Goal: Communication & Community: Answer question/provide support

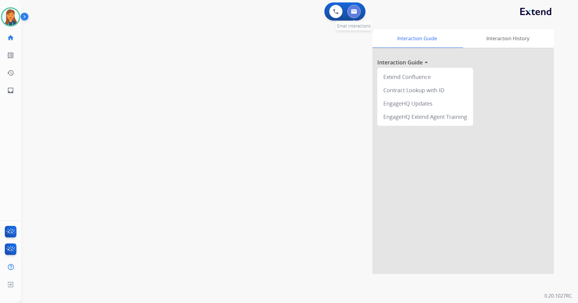
click at [360, 11] on button at bounding box center [354, 11] width 13 height 13
select select "**********"
click at [10, 11] on img at bounding box center [10, 16] width 17 height 17
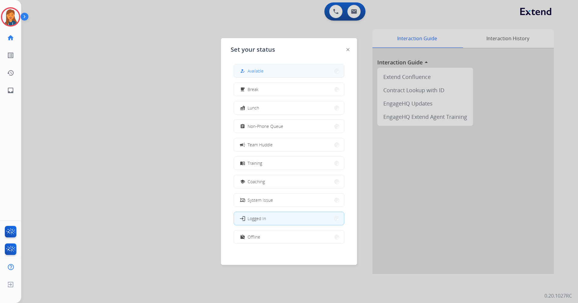
click at [272, 74] on button "how_to_reg Available" at bounding box center [289, 70] width 110 height 13
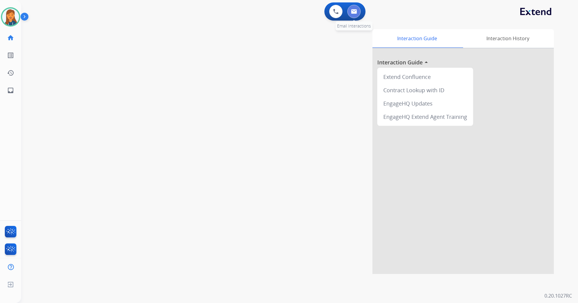
click at [355, 10] on img at bounding box center [354, 11] width 6 height 5
select select "**********"
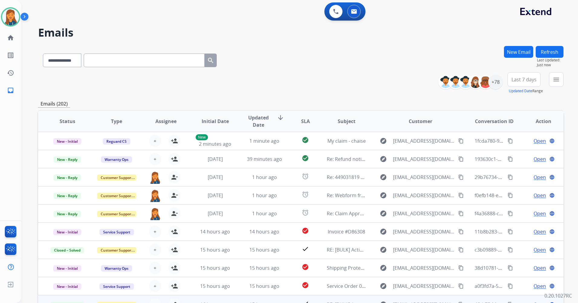
scroll to position [1, 0]
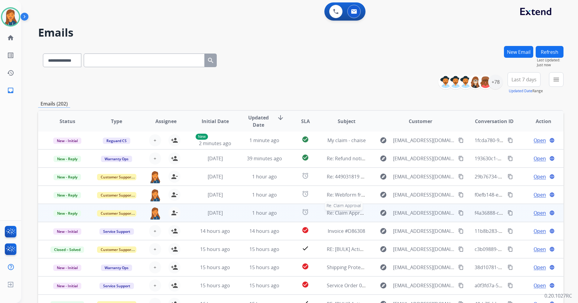
click at [337, 213] on span "Re: Claim Approval" at bounding box center [348, 213] width 43 height 7
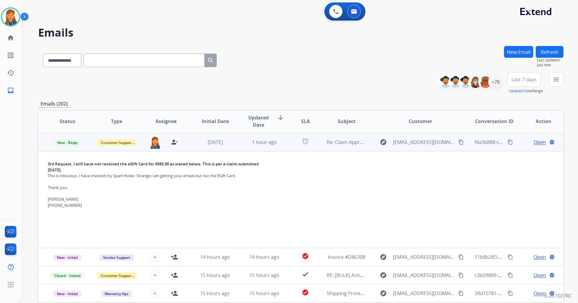
scroll to position [73, 0]
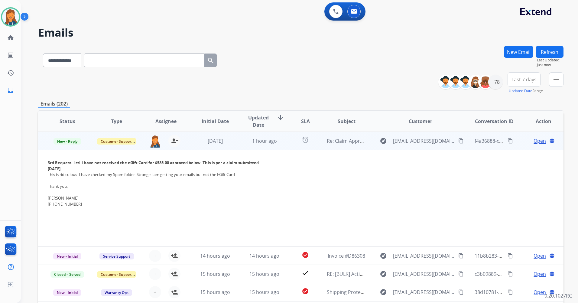
click at [538, 140] on span "Open" at bounding box center [540, 140] width 12 height 7
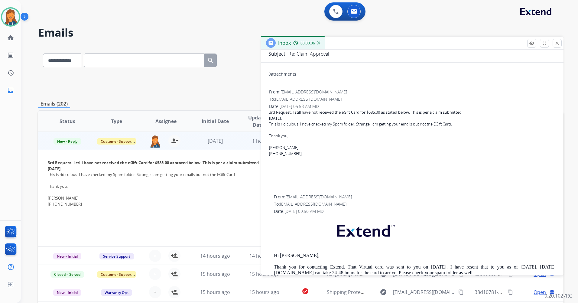
scroll to position [0, 0]
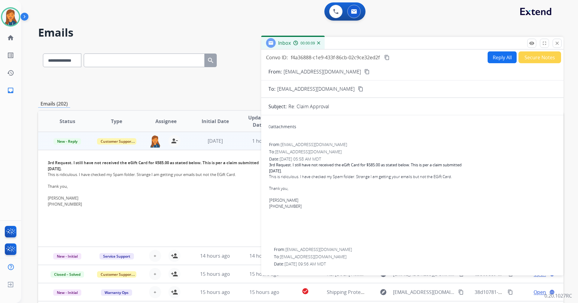
drag, startPoint x: 335, startPoint y: 75, endPoint x: 331, endPoint y: 70, distance: 6.3
click at [364, 74] on button "content_copy" at bounding box center [367, 71] width 7 height 7
click at [335, 15] on button at bounding box center [335, 11] width 13 height 13
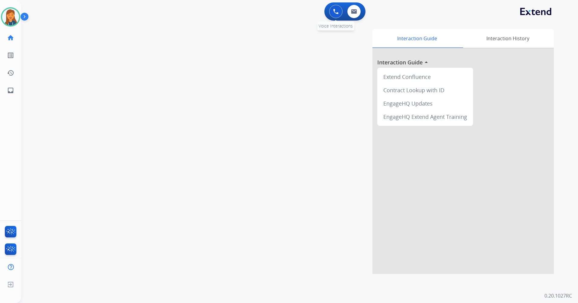
click at [339, 12] on img at bounding box center [335, 11] width 5 height 5
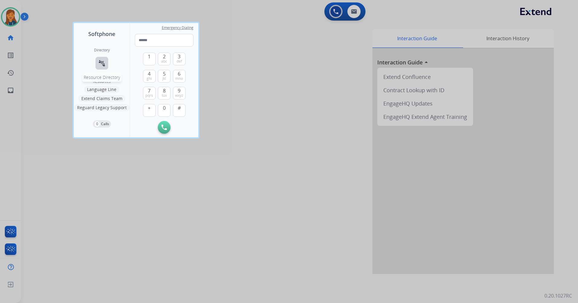
click at [104, 62] on mat-icon "connect_without_contact" at bounding box center [101, 63] width 7 height 7
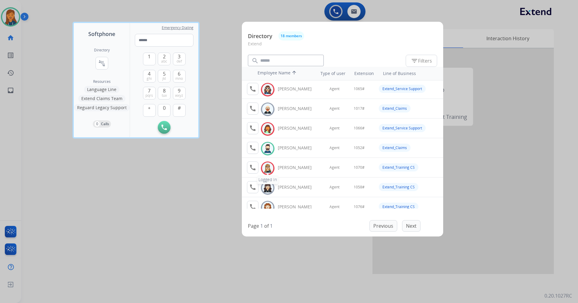
scroll to position [61, 0]
click at [246, 149] on tr "call Available [PERSON_NAME] Agent 1052# Extend_Claims" at bounding box center [342, 148] width 201 height 20
click at [250, 148] on mat-icon "call" at bounding box center [252, 147] width 7 height 7
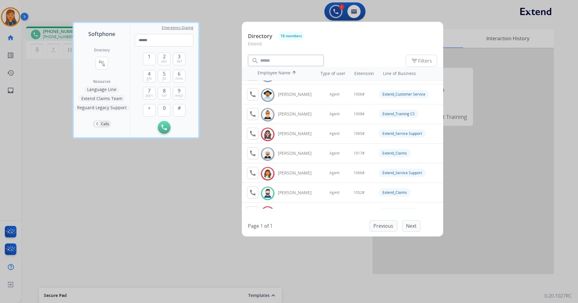
scroll to position [30, 0]
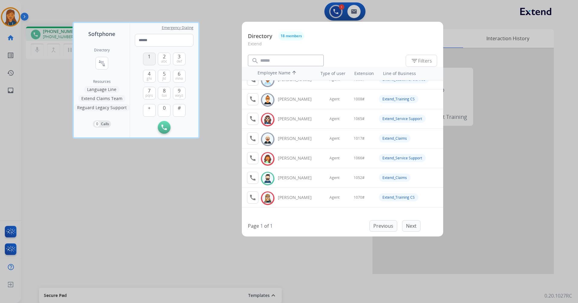
click at [147, 57] on button "1" at bounding box center [149, 59] width 13 height 13
click at [164, 109] on span "0" at bounding box center [164, 107] width 3 height 7
click at [161, 77] on button "5 jkl" at bounding box center [164, 76] width 13 height 13
click at [165, 58] on span "2" at bounding box center [164, 56] width 3 height 7
click at [178, 106] on span "#" at bounding box center [179, 107] width 3 height 7
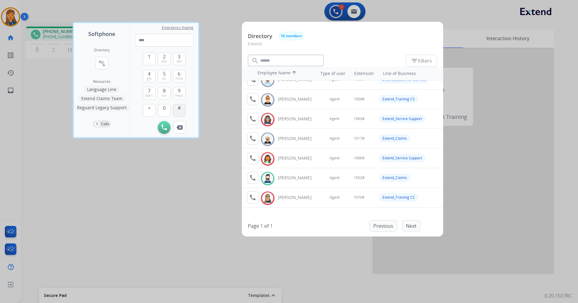
type input "*****"
click at [53, 209] on div at bounding box center [289, 151] width 578 height 303
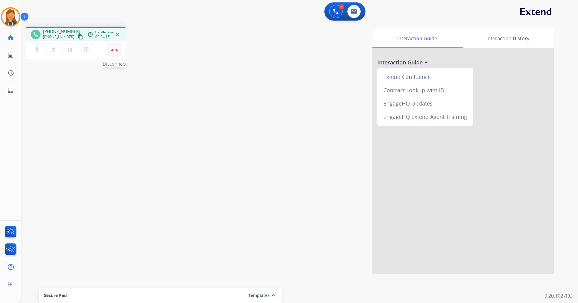
click at [111, 50] on img at bounding box center [114, 49] width 7 height 3
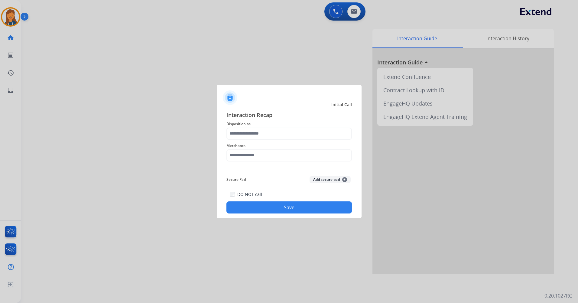
click at [258, 126] on span "Disposition as" at bounding box center [290, 123] width 126 height 7
click at [254, 139] on input "text" at bounding box center [290, 134] width 126 height 12
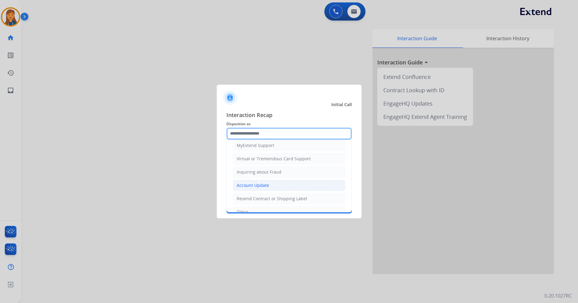
scroll to position [61, 0]
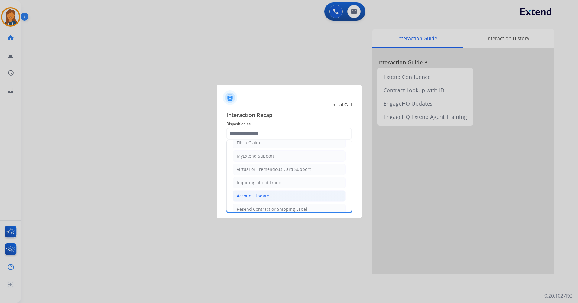
click at [255, 168] on div "Virtual or Tremendous Card Support" at bounding box center [274, 169] width 74 height 6
type input "**********"
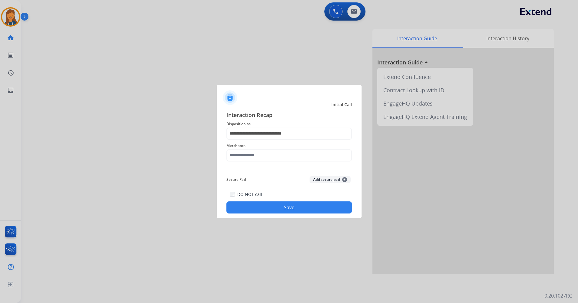
click at [254, 162] on div "Merchants" at bounding box center [290, 152] width 126 height 24
click at [254, 159] on input "text" at bounding box center [290, 155] width 126 height 12
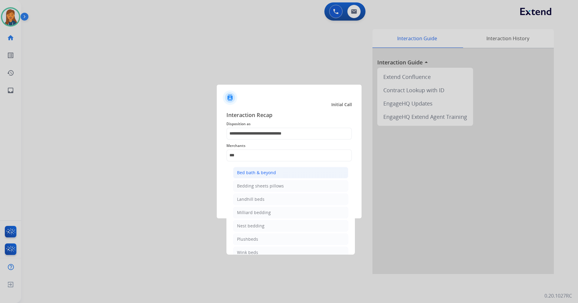
click at [257, 177] on li "Bed bath & beyond" at bounding box center [290, 172] width 115 height 11
type input "**********"
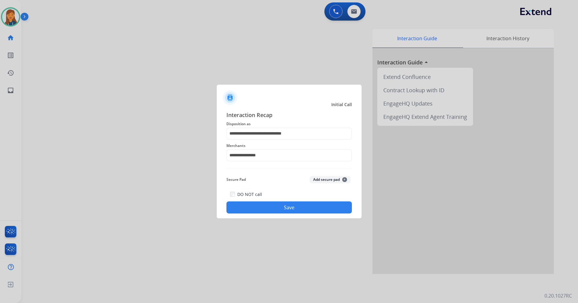
click at [253, 205] on button "Save" at bounding box center [290, 207] width 126 height 12
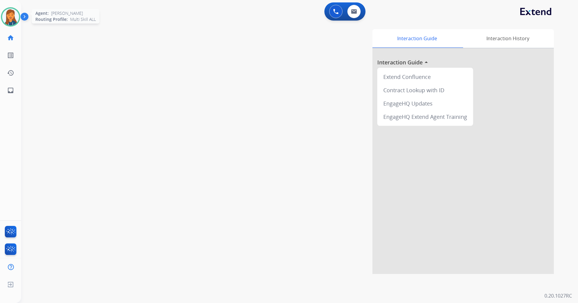
click at [15, 18] on img at bounding box center [10, 16] width 17 height 17
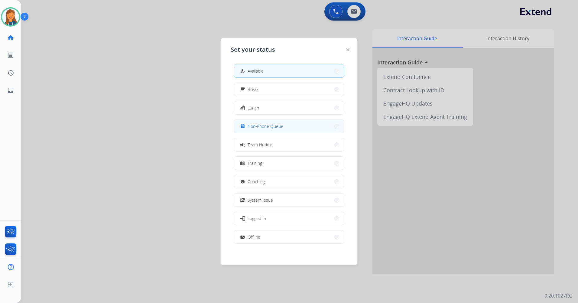
click at [266, 130] on button "assignment Non-Phone Queue" at bounding box center [289, 126] width 110 height 13
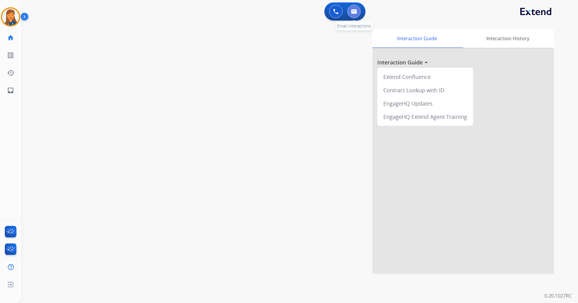
click at [353, 6] on button at bounding box center [354, 11] width 13 height 13
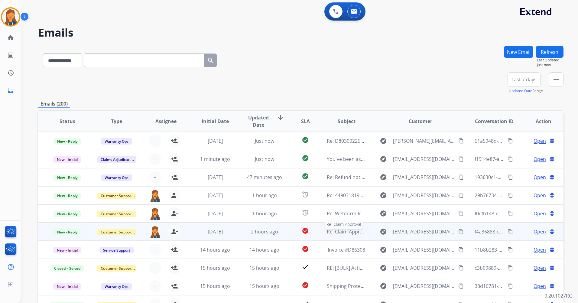
click at [352, 231] on span "Re: Claim Approval" at bounding box center [348, 231] width 43 height 7
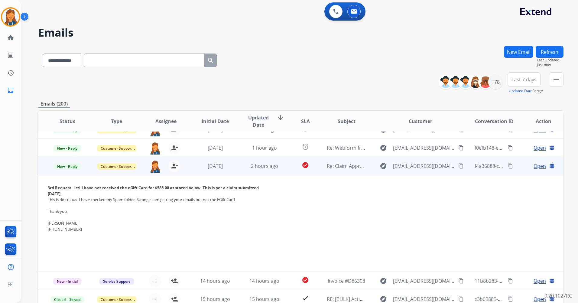
scroll to position [91, 0]
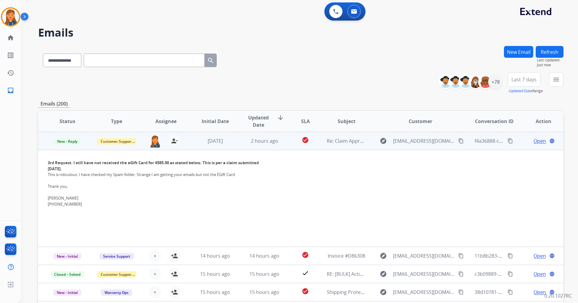
click at [534, 141] on span "Open" at bounding box center [540, 140] width 12 height 7
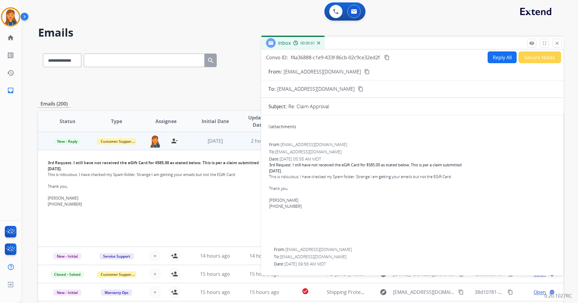
click at [499, 58] on button "Reply All" at bounding box center [502, 57] width 29 height 12
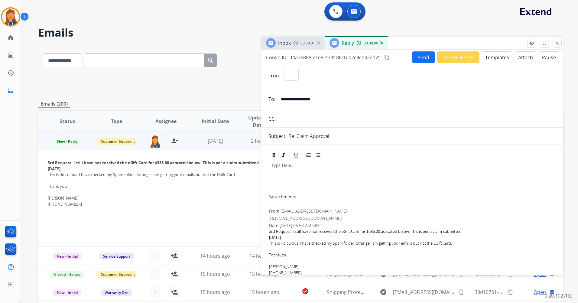
select select "**********"
click at [497, 60] on button "Templates" at bounding box center [497, 57] width 31 height 12
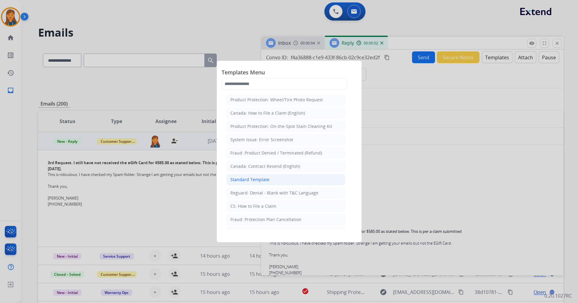
click at [251, 180] on div "Standard Template" at bounding box center [250, 180] width 39 height 6
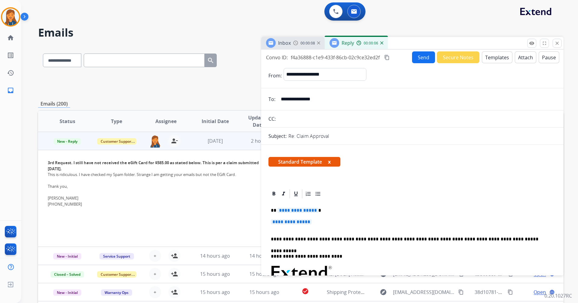
click at [288, 213] on span "**********" at bounding box center [298, 210] width 41 height 5
click at [292, 208] on span "**********" at bounding box center [298, 210] width 41 height 5
click at [279, 221] on span "**********" at bounding box center [291, 221] width 41 height 5
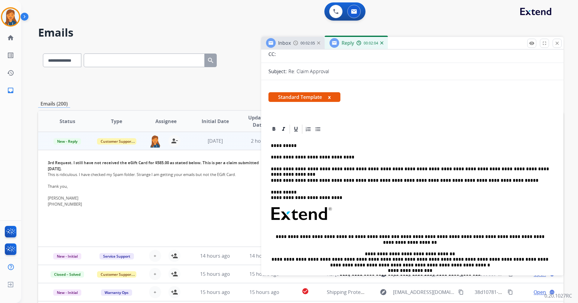
scroll to position [0, 0]
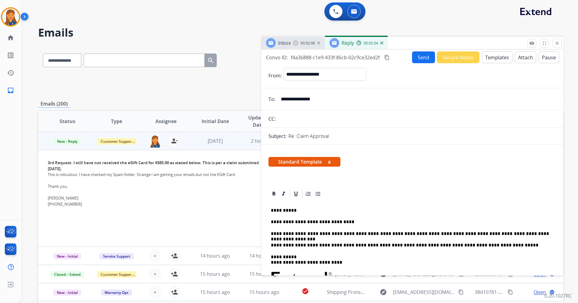
click at [426, 55] on button "Send" at bounding box center [423, 57] width 23 height 12
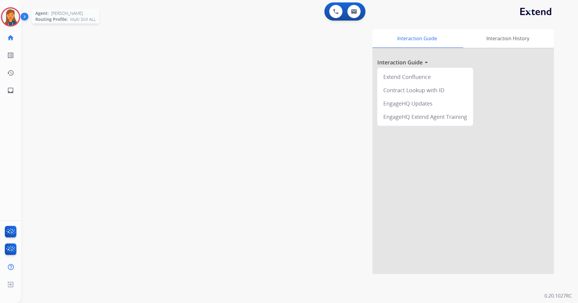
click at [10, 10] on img at bounding box center [10, 16] width 17 height 17
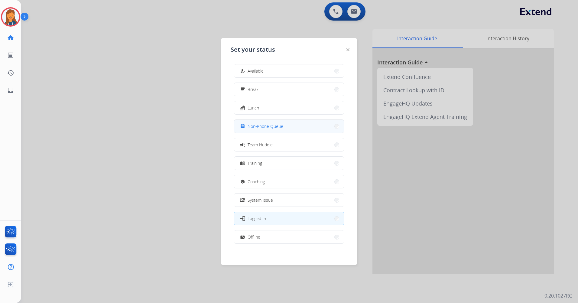
click at [273, 123] on button "assignment Non-Phone Queue" at bounding box center [289, 126] width 110 height 13
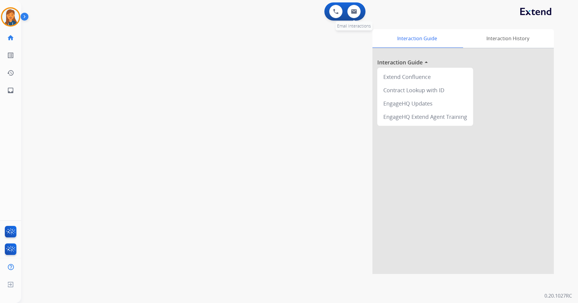
click at [362, 16] on div "0 Email Interactions" at bounding box center [354, 11] width 18 height 13
click at [357, 12] on button at bounding box center [354, 11] width 13 height 13
select select "**********"
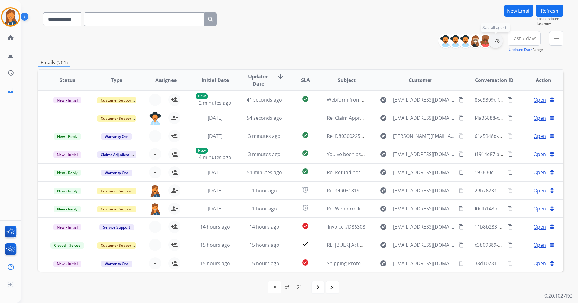
click at [492, 40] on div "+78" at bounding box center [496, 41] width 15 height 15
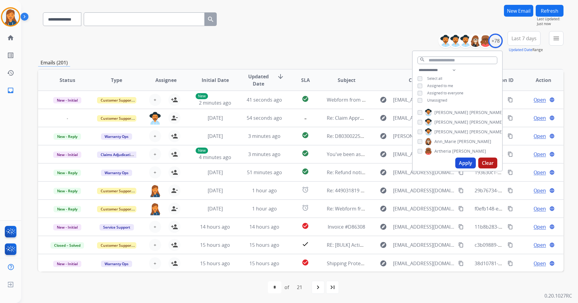
click at [465, 163] on button "Apply" at bounding box center [466, 163] width 21 height 11
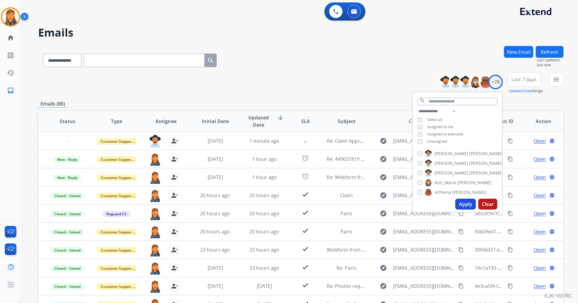
click at [517, 75] on button "Last 7 days" at bounding box center [524, 79] width 33 height 15
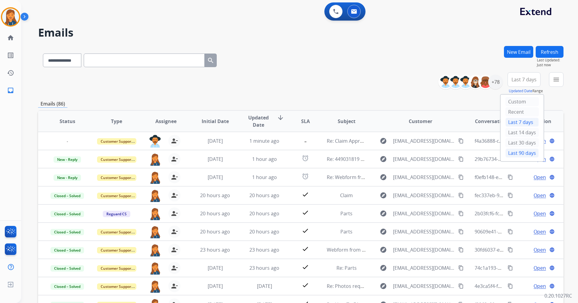
click at [530, 155] on div "Last 90 days" at bounding box center [522, 153] width 33 height 9
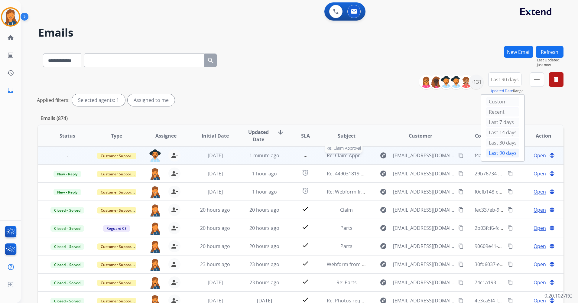
click at [342, 156] on span "Re: Claim Approval" at bounding box center [348, 155] width 43 height 7
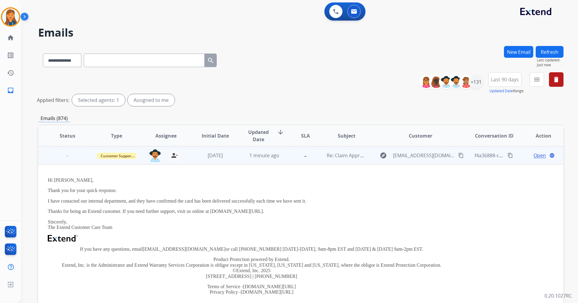
click at [65, 156] on span "-" at bounding box center [67, 156] width 8 height 6
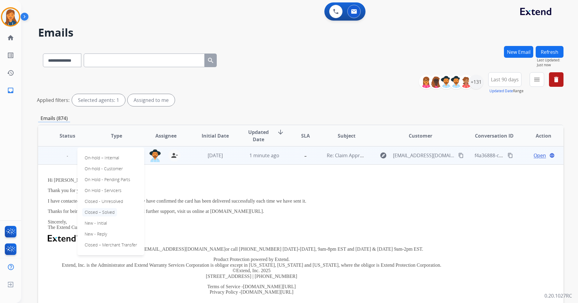
click at [97, 213] on p "Closed – Solved" at bounding box center [99, 212] width 35 height 8
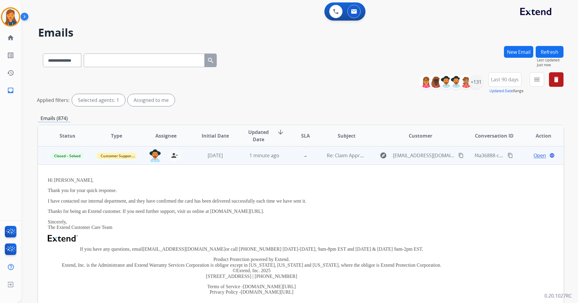
click at [304, 157] on mat-icon "-" at bounding box center [305, 154] width 7 height 7
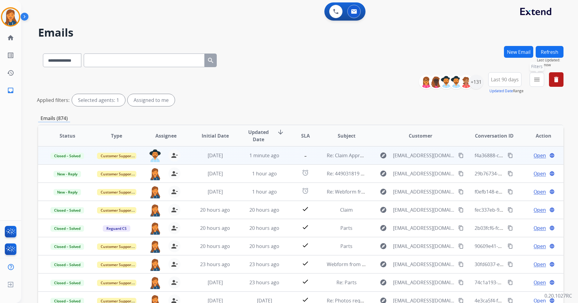
click at [538, 80] on mat-icon "menu" at bounding box center [537, 79] width 7 height 7
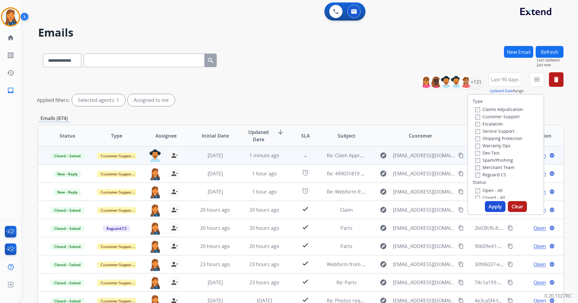
click at [474, 60] on div "**********" at bounding box center [301, 59] width 526 height 26
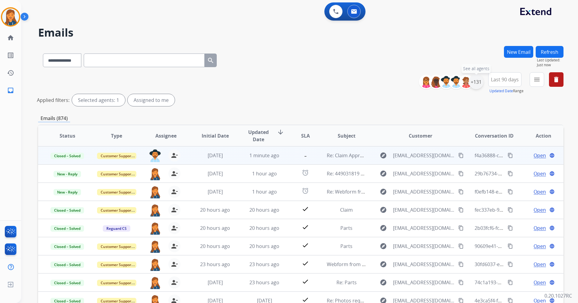
click at [476, 83] on div "+131" at bounding box center [476, 82] width 15 height 15
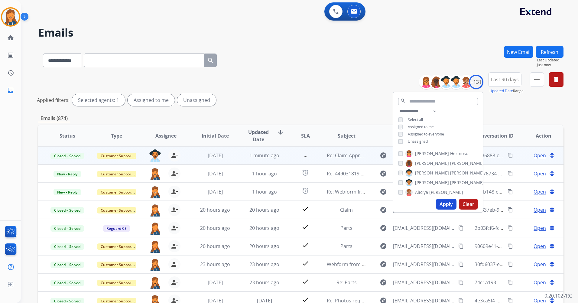
click at [440, 205] on button "Apply" at bounding box center [446, 204] width 21 height 11
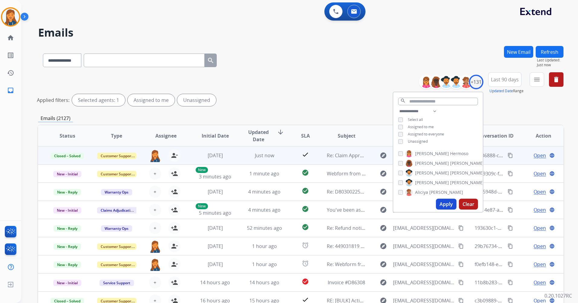
click at [253, 80] on div "**********" at bounding box center [301, 90] width 526 height 36
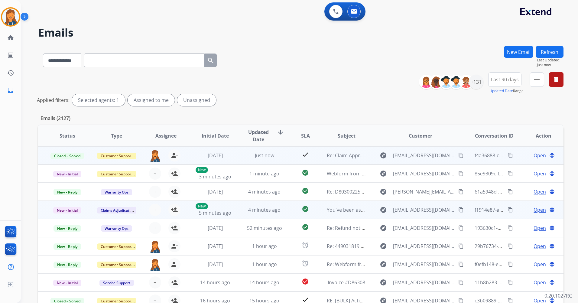
scroll to position [1, 0]
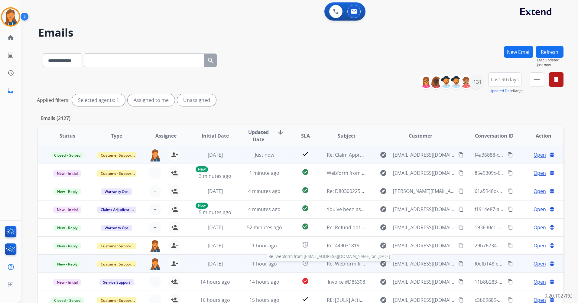
click at [345, 265] on span "Re: Webform from [EMAIL_ADDRESS][DOMAIN_NAME] on [DATE]" at bounding box center [399, 263] width 145 height 7
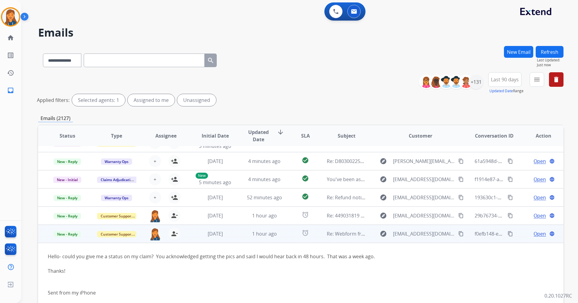
scroll to position [64, 0]
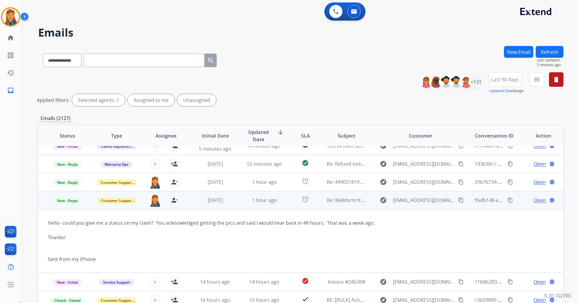
click at [458, 200] on button "content_copy" at bounding box center [461, 200] width 7 height 7
click at [534, 201] on span "Open" at bounding box center [540, 200] width 12 height 7
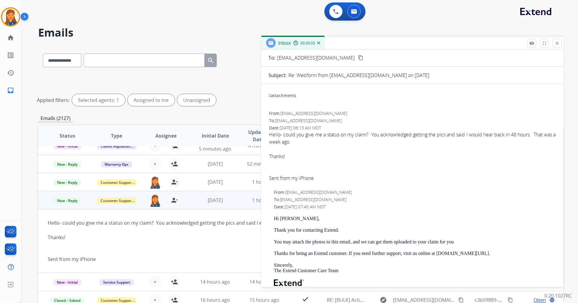
scroll to position [0, 0]
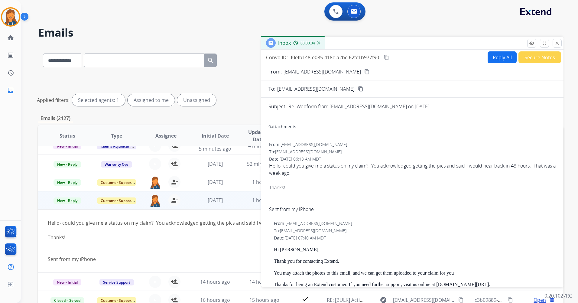
click at [492, 58] on button "Reply All" at bounding box center [502, 57] width 29 height 12
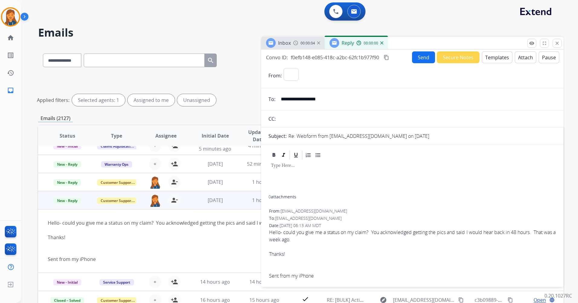
select select "**********"
click at [483, 57] on button "Templates" at bounding box center [497, 57] width 31 height 12
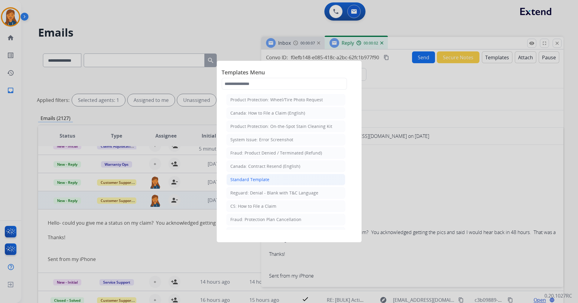
click at [242, 178] on div "Standard Template" at bounding box center [250, 180] width 39 height 6
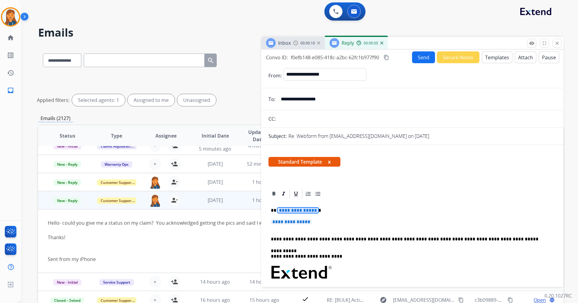
click at [295, 211] on span "**********" at bounding box center [298, 210] width 41 height 5
click at [289, 223] on span "**********" at bounding box center [291, 221] width 41 height 5
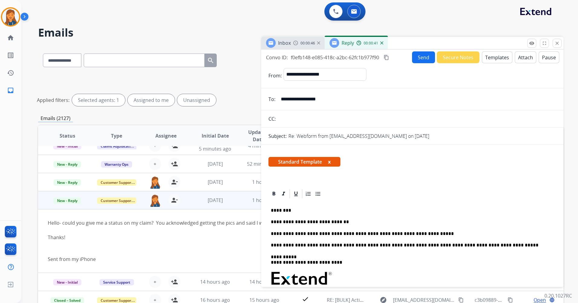
click at [418, 59] on button "Send" at bounding box center [423, 57] width 23 height 12
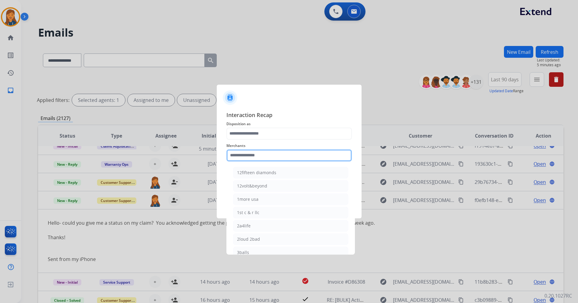
click at [252, 154] on input "text" at bounding box center [290, 155] width 126 height 12
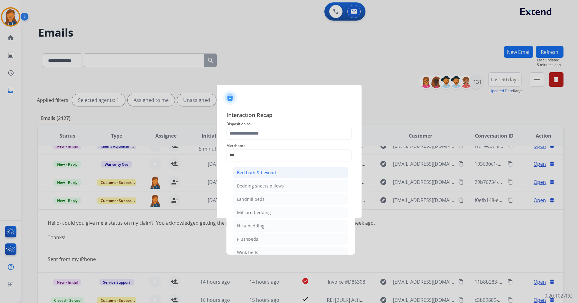
click at [257, 178] on li "Bed bath & beyond" at bounding box center [290, 172] width 115 height 11
type input "**********"
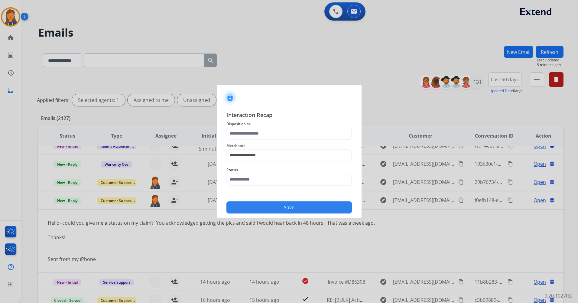
click at [254, 142] on div "**********" at bounding box center [290, 152] width 126 height 24
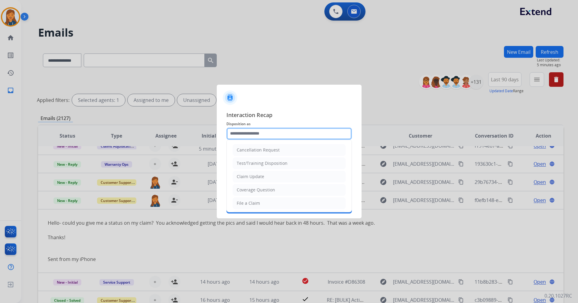
click at [252, 130] on input "text" at bounding box center [290, 134] width 126 height 12
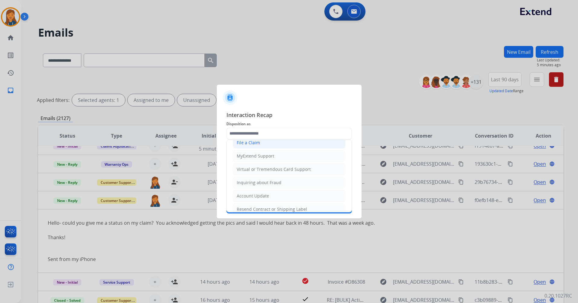
click at [250, 143] on div "File a Claim" at bounding box center [248, 143] width 23 height 6
type input "**********"
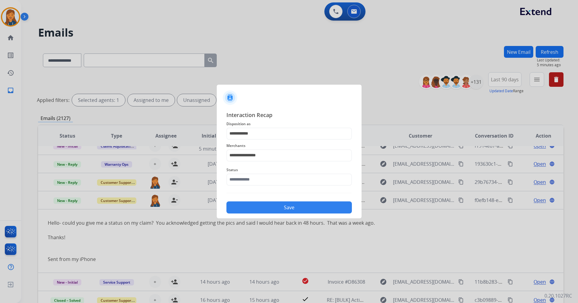
click at [264, 187] on div "Status" at bounding box center [290, 176] width 126 height 24
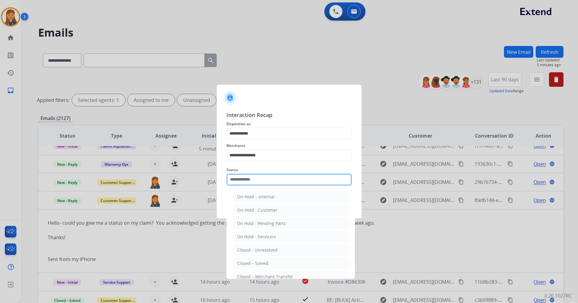
click at [261, 176] on input "text" at bounding box center [290, 180] width 126 height 12
click at [250, 261] on div "Closed – Solved" at bounding box center [252, 263] width 31 height 6
type input "**********"
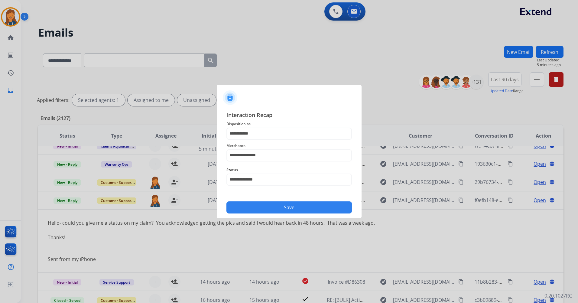
click at [258, 211] on button "Save" at bounding box center [290, 207] width 126 height 12
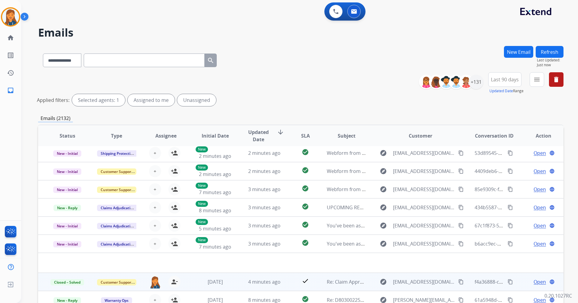
scroll to position [21, 0]
click at [550, 54] on button "Refresh" at bounding box center [550, 52] width 28 height 12
click at [538, 80] on mat-icon "menu" at bounding box center [537, 79] width 7 height 7
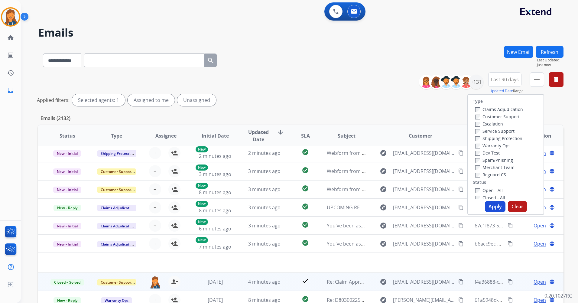
click at [498, 117] on label "Customer Support" at bounding box center [498, 117] width 44 height 6
click at [491, 138] on label "Shipping Protection" at bounding box center [499, 139] width 47 height 6
click at [476, 174] on label "Reguard CS" at bounding box center [491, 175] width 31 height 6
click at [481, 191] on label "Open - All" at bounding box center [490, 191] width 28 height 6
click at [490, 205] on button "Apply" at bounding box center [495, 206] width 21 height 11
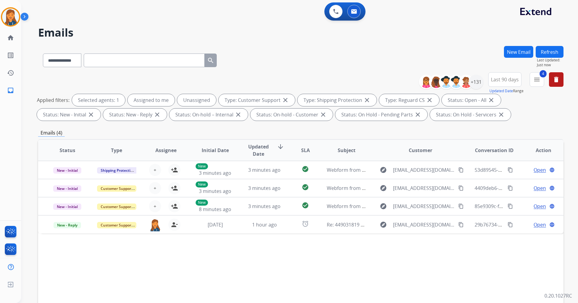
scroll to position [0, 0]
click at [12, 15] on img at bounding box center [10, 16] width 17 height 17
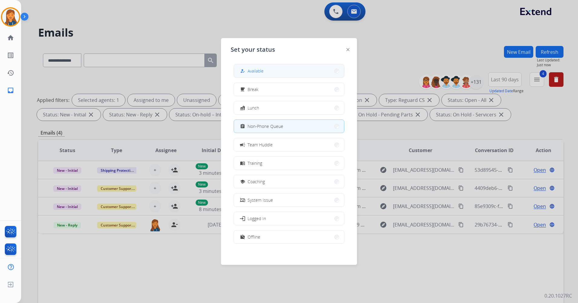
click at [270, 74] on button "how_to_reg Available" at bounding box center [289, 70] width 110 height 13
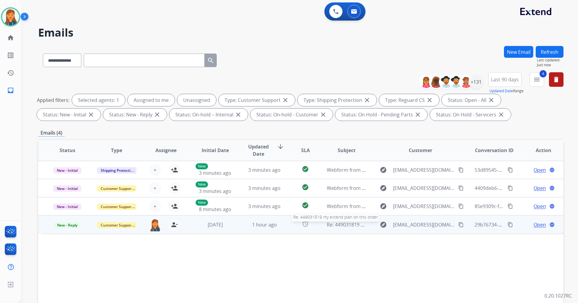
click at [342, 226] on span "Re: 449031819 my extend plan on this order" at bounding box center [377, 224] width 100 height 7
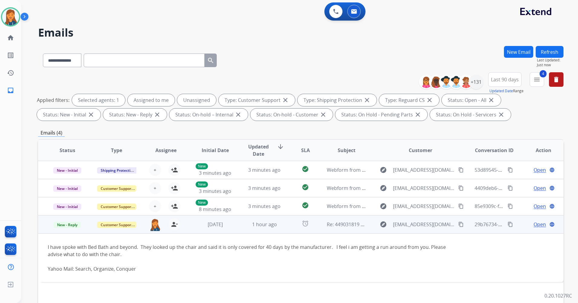
click at [459, 225] on mat-icon "content_copy" at bounding box center [461, 224] width 5 height 5
click at [535, 225] on span "Open" at bounding box center [540, 224] width 12 height 7
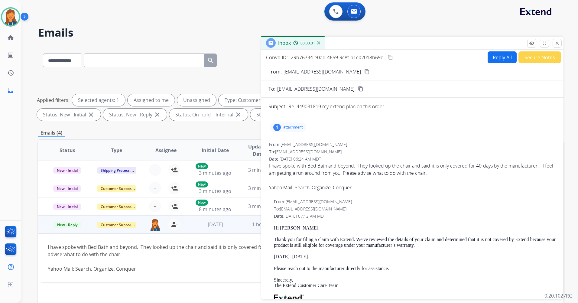
click at [496, 59] on button "Reply All" at bounding box center [502, 57] width 29 height 12
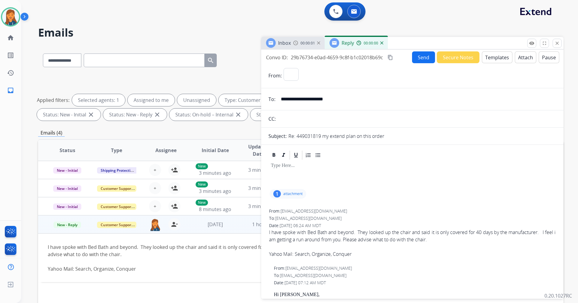
select select "**********"
click at [489, 55] on button "Templates" at bounding box center [497, 57] width 31 height 12
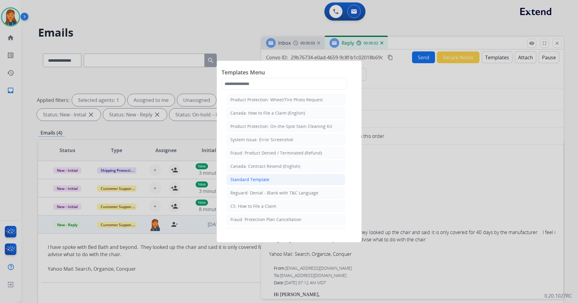
click at [262, 183] on li "Standard Template" at bounding box center [286, 179] width 119 height 11
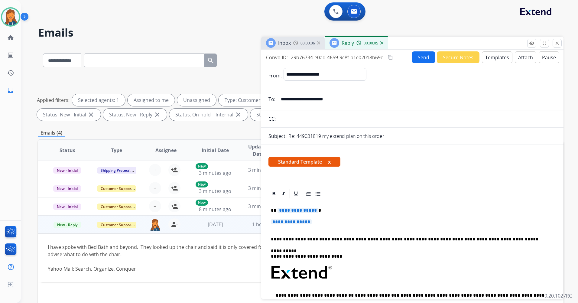
click at [302, 213] on span "**********" at bounding box center [298, 210] width 41 height 5
click at [290, 222] on span "**********" at bounding box center [291, 221] width 41 height 5
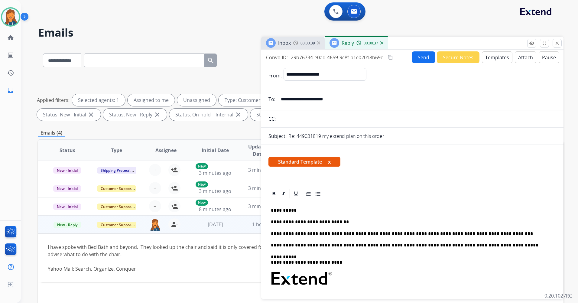
click at [419, 59] on button "Send" at bounding box center [423, 57] width 23 height 12
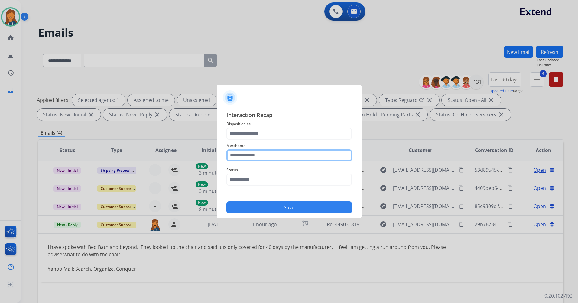
click at [260, 155] on input "text" at bounding box center [290, 155] width 126 height 12
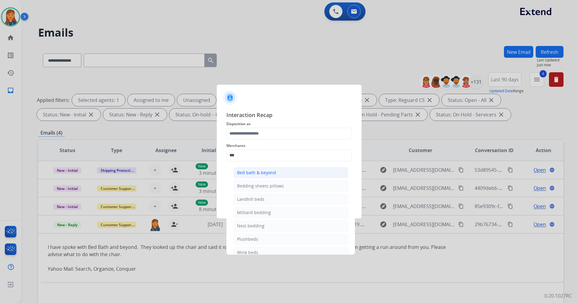
click at [267, 170] on div "Bed bath & beyond" at bounding box center [256, 173] width 39 height 6
type input "**********"
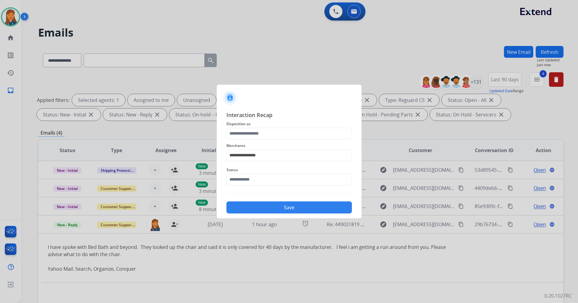
click at [254, 123] on span "Disposition as" at bounding box center [290, 123] width 126 height 7
click at [251, 134] on input "text" at bounding box center [290, 134] width 126 height 12
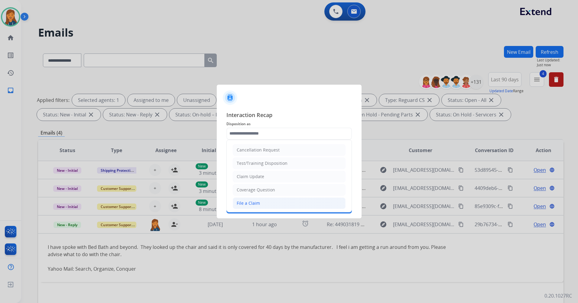
click at [256, 201] on div "File a Claim" at bounding box center [248, 203] width 23 height 6
type input "**********"
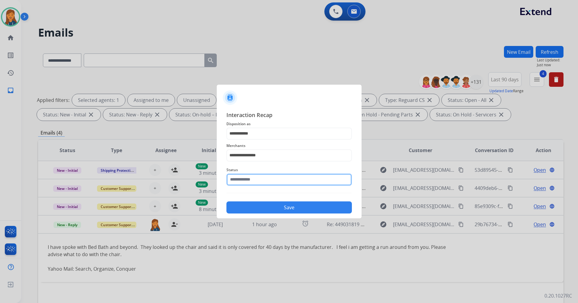
click at [247, 178] on input "text" at bounding box center [290, 180] width 126 height 12
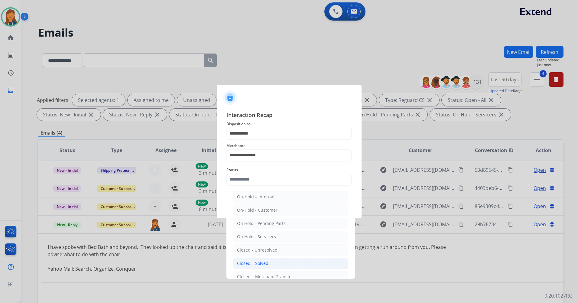
click at [247, 265] on div "Closed – Solved" at bounding box center [252, 263] width 31 height 6
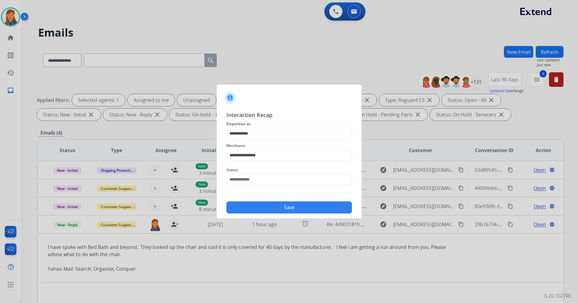
type input "**********"
click at [257, 210] on button "Save" at bounding box center [290, 207] width 126 height 12
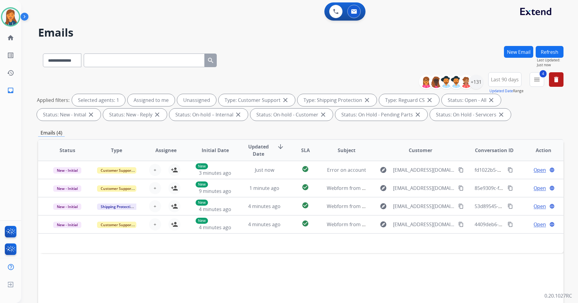
click at [560, 48] on button "Refresh" at bounding box center [550, 52] width 28 height 12
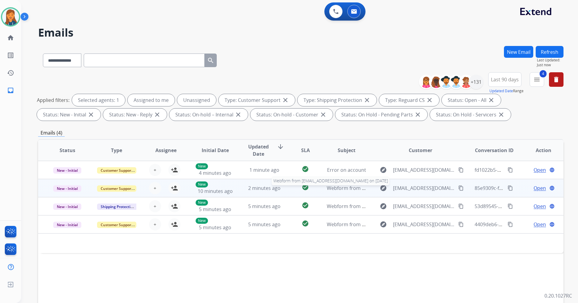
click at [335, 189] on span "Webform from bamglover@bellsouth.net on 09/12/2025" at bounding box center [395, 188] width 137 height 7
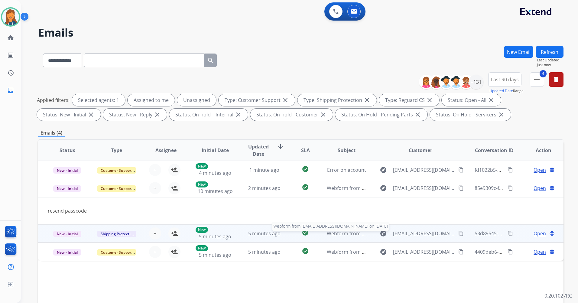
click at [345, 233] on span "Webform from Mapipes1@gmail.com on 09/12/2025" at bounding box center [395, 233] width 137 height 7
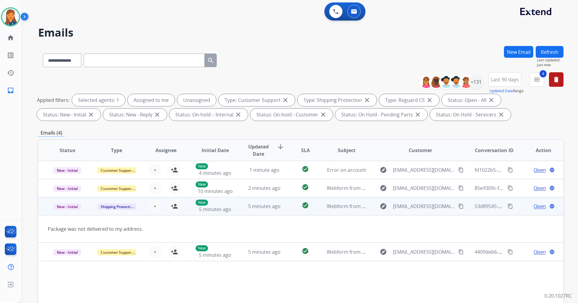
click at [459, 208] on mat-icon "content_copy" at bounding box center [461, 206] width 5 height 5
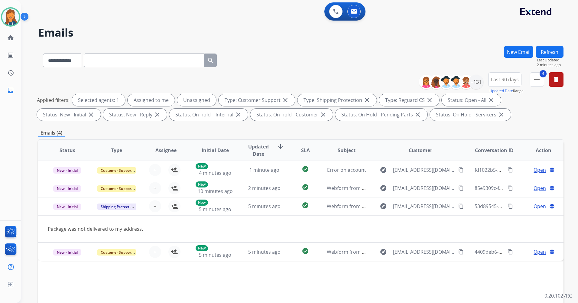
click at [551, 49] on button "Refresh" at bounding box center [550, 52] width 28 height 12
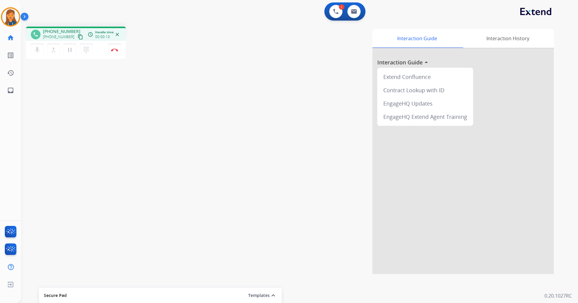
click at [78, 36] on mat-icon "content_copy" at bounding box center [80, 36] width 5 height 5
click at [78, 37] on mat-icon "content_copy" at bounding box center [80, 36] width 5 height 5
click at [78, 36] on mat-icon "content_copy" at bounding box center [80, 36] width 5 height 5
click at [115, 49] on img at bounding box center [114, 49] width 7 height 3
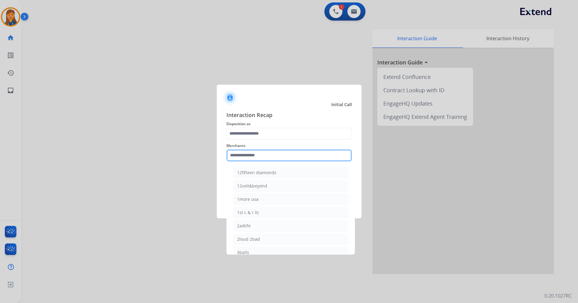
click at [249, 155] on input "text" at bounding box center [290, 155] width 126 height 12
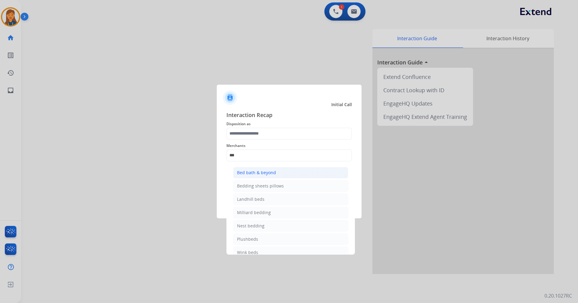
click at [252, 171] on div "Bed bath & beyond" at bounding box center [256, 173] width 39 height 6
type input "**********"
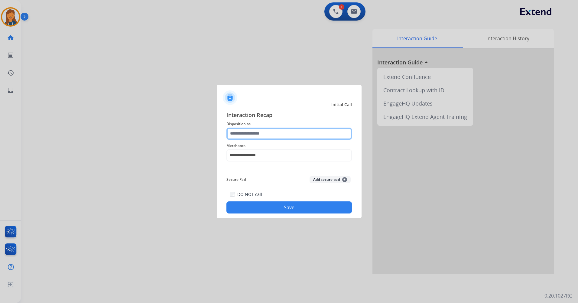
click at [244, 134] on input "text" at bounding box center [290, 134] width 126 height 12
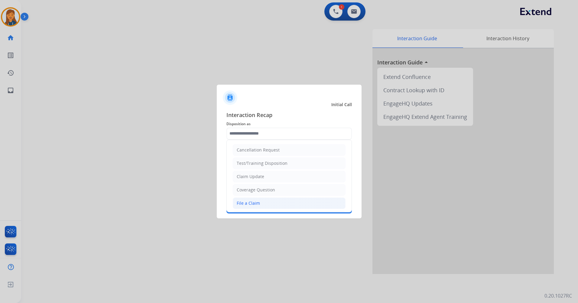
click at [248, 204] on div "File a Claim" at bounding box center [248, 203] width 23 height 6
type input "**********"
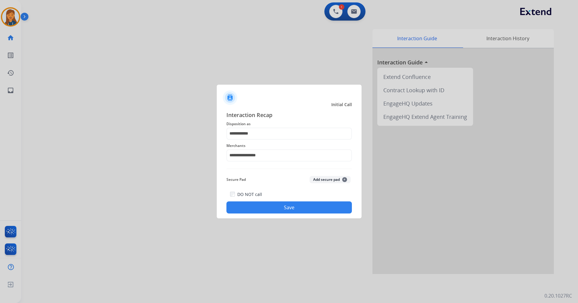
click at [260, 208] on button "Save" at bounding box center [290, 207] width 126 height 12
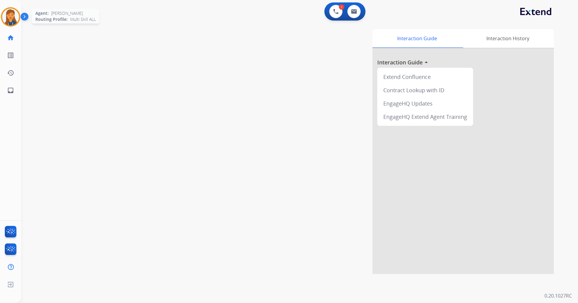
click at [10, 16] on img at bounding box center [10, 16] width 17 height 17
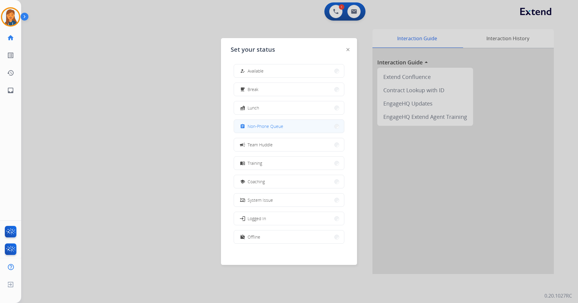
click at [250, 131] on button "assignment Non-Phone Queue" at bounding box center [289, 126] width 110 height 13
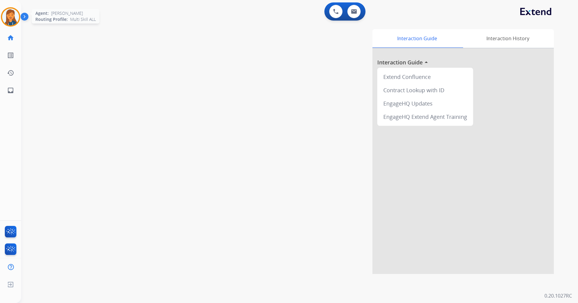
click at [12, 17] on img at bounding box center [10, 16] width 17 height 17
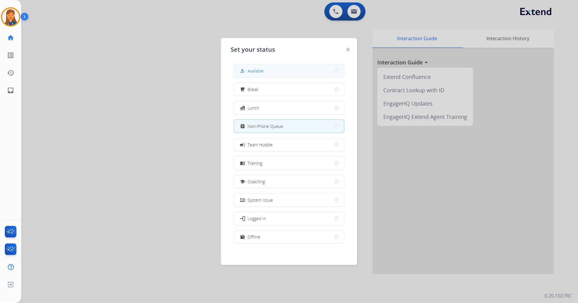
click at [245, 67] on button "how_to_reg Available" at bounding box center [289, 70] width 110 height 13
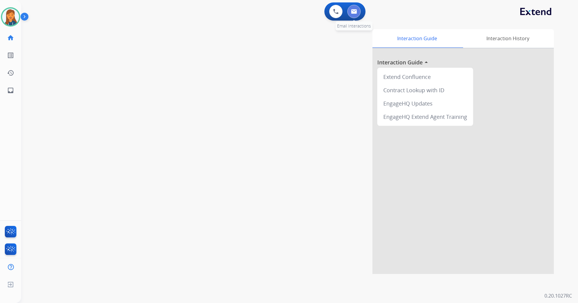
click at [355, 11] on img at bounding box center [354, 11] width 6 height 5
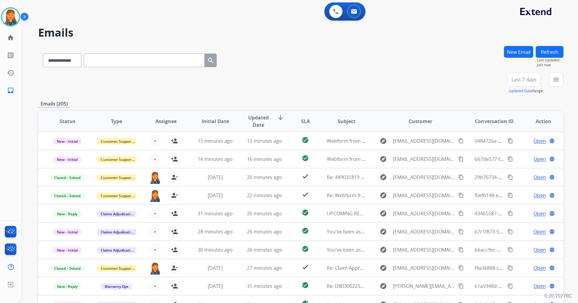
click at [524, 78] on span "Last 7 days" at bounding box center [524, 79] width 25 height 2
click at [511, 151] on div "Last 90 days" at bounding box center [522, 153] width 33 height 9
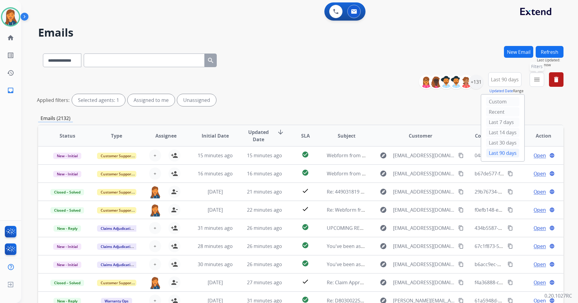
click at [534, 80] on mat-icon "menu" at bounding box center [537, 79] width 7 height 7
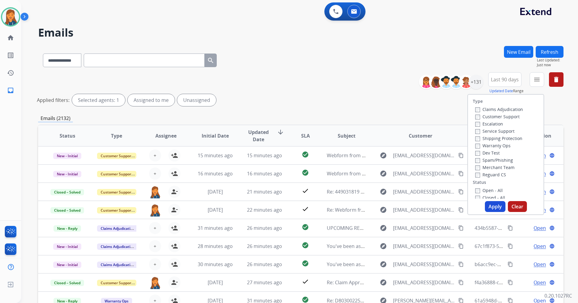
click at [482, 118] on label "Customer Support" at bounding box center [498, 117] width 44 height 6
click at [486, 139] on label "Shipping Protection" at bounding box center [499, 139] width 47 height 6
click at [479, 178] on div "Reguard CS" at bounding box center [500, 174] width 48 height 7
click at [482, 192] on label "Open - All" at bounding box center [490, 191] width 28 height 6
click at [489, 207] on button "Apply" at bounding box center [495, 206] width 21 height 11
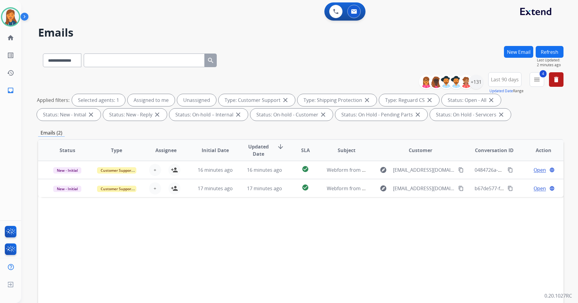
click at [547, 54] on button "Refresh" at bounding box center [550, 52] width 28 height 12
click at [544, 55] on button "Refresh" at bounding box center [550, 52] width 28 height 12
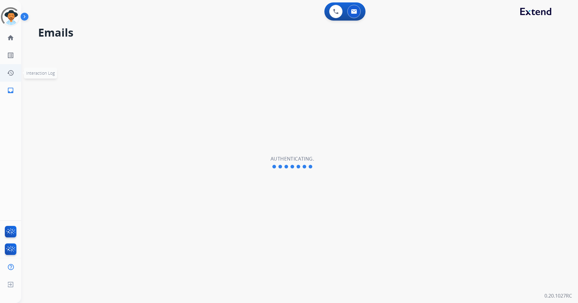
select select "**********"
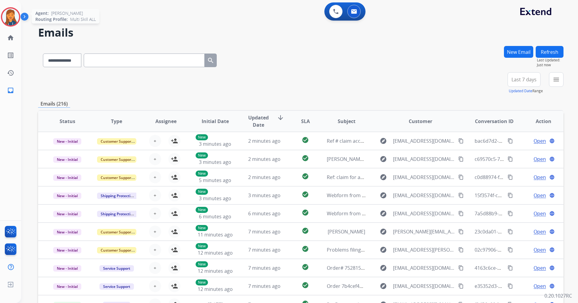
click at [9, 12] on img at bounding box center [10, 16] width 17 height 17
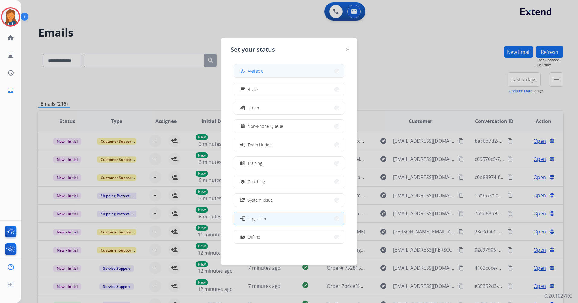
click at [271, 75] on button "how_to_reg Available" at bounding box center [289, 70] width 110 height 13
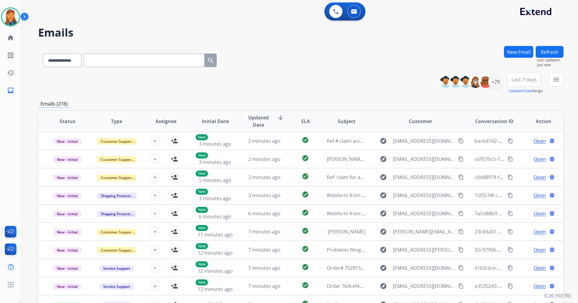
click at [526, 81] on span "Last 7 days" at bounding box center [524, 79] width 25 height 2
click at [511, 153] on div "Last 90 days" at bounding box center [522, 153] width 33 height 9
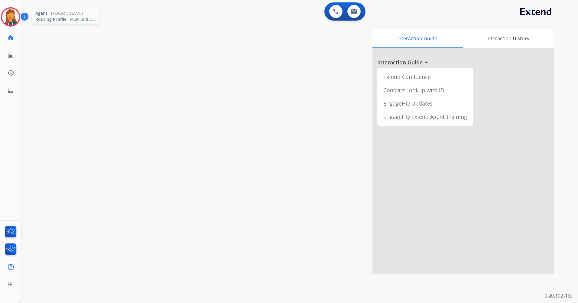
click at [17, 14] on img at bounding box center [10, 16] width 17 height 17
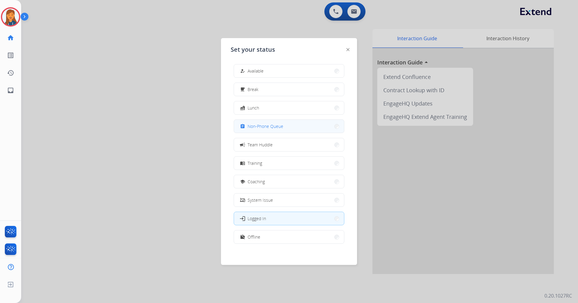
click at [268, 125] on span "Non-Phone Queue" at bounding box center [266, 126] width 36 height 6
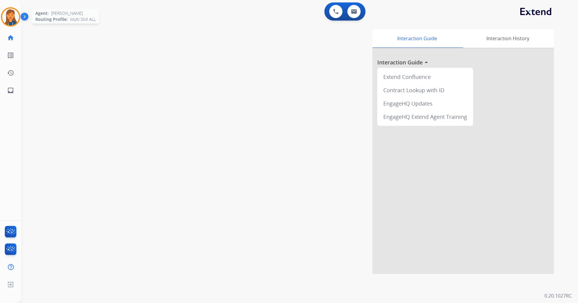
click at [13, 11] on img at bounding box center [10, 16] width 17 height 17
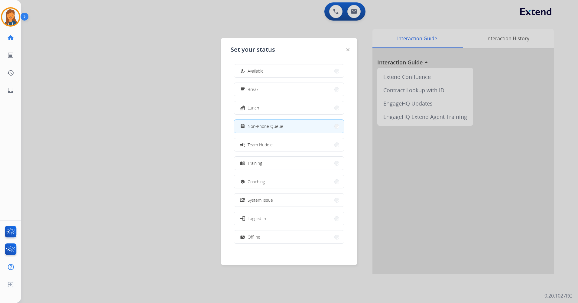
drag, startPoint x: 240, startPoint y: 68, endPoint x: 240, endPoint y: 61, distance: 7.0
click at [241, 68] on button "how_to_reg Available" at bounding box center [289, 70] width 110 height 13
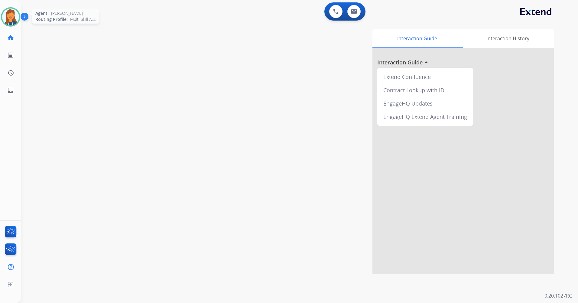
click at [8, 23] on img at bounding box center [10, 16] width 17 height 17
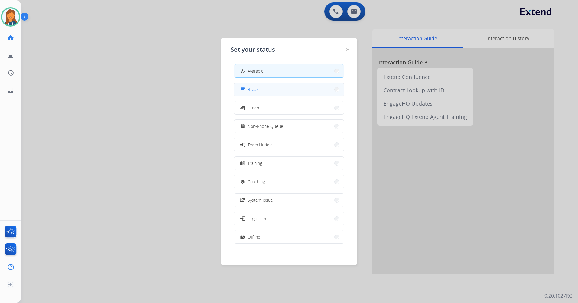
click at [256, 87] on span "Break" at bounding box center [253, 89] width 11 height 6
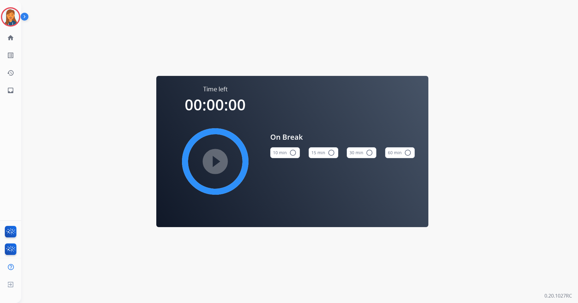
click at [324, 152] on button "15 min radio_button_unchecked" at bounding box center [324, 152] width 30 height 11
click at [213, 158] on mat-icon "play_circle_filled" at bounding box center [215, 161] width 7 height 7
click at [10, 19] on img at bounding box center [10, 16] width 17 height 17
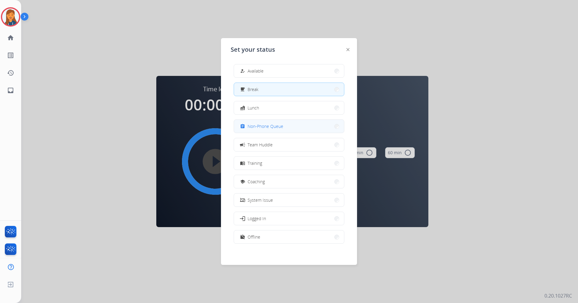
click at [256, 126] on span "Non-Phone Queue" at bounding box center [266, 126] width 36 height 6
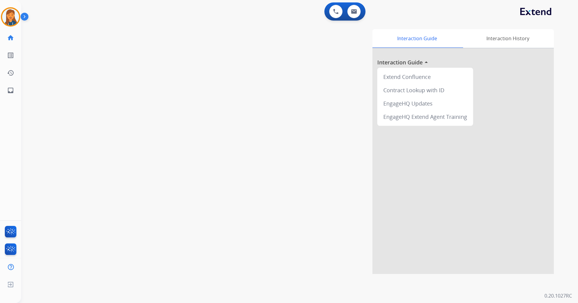
click at [133, 56] on div "swap_horiz Break voice bridge close_fullscreen Connect 3-Way Call merge_type Se…" at bounding box center [292, 148] width 543 height 252
click at [15, 19] on img at bounding box center [10, 16] width 17 height 17
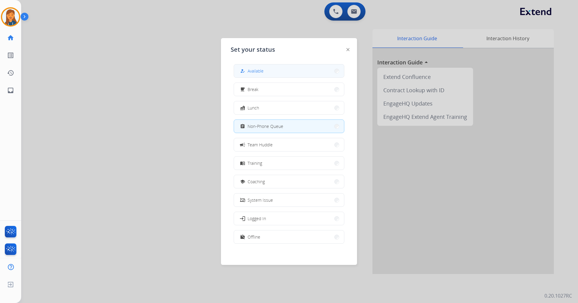
click at [286, 70] on button "how_to_reg Available" at bounding box center [289, 70] width 110 height 13
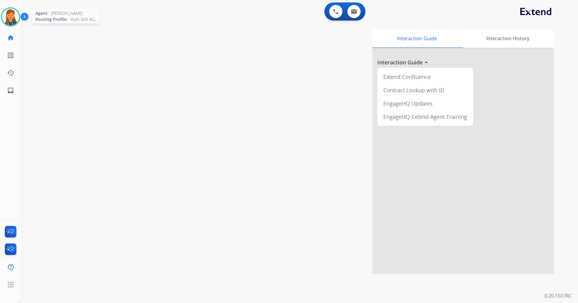
click at [10, 19] on img at bounding box center [10, 16] width 17 height 17
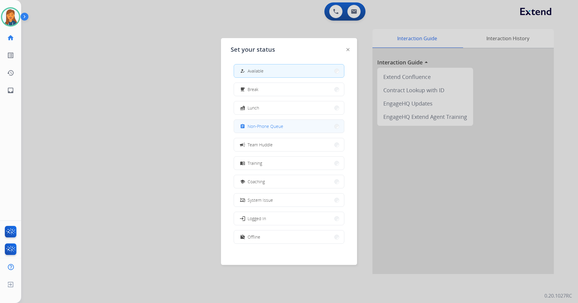
click at [259, 131] on button "assignment Non-Phone Queue" at bounding box center [289, 126] width 110 height 13
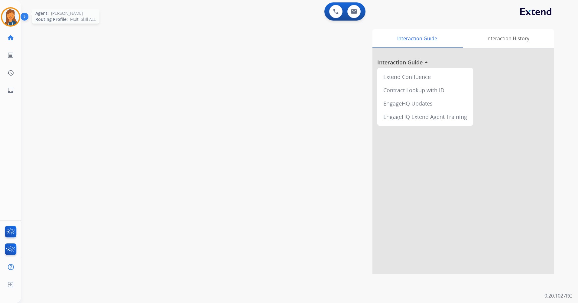
click at [8, 17] on img at bounding box center [10, 16] width 17 height 17
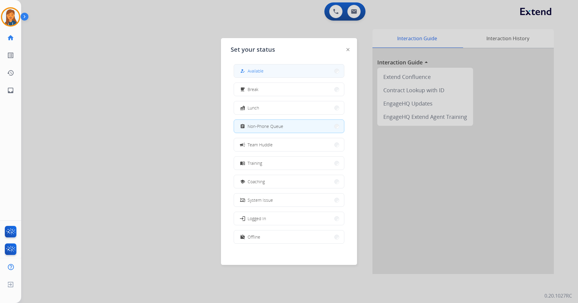
click at [259, 75] on button "how_to_reg Available" at bounding box center [289, 70] width 110 height 13
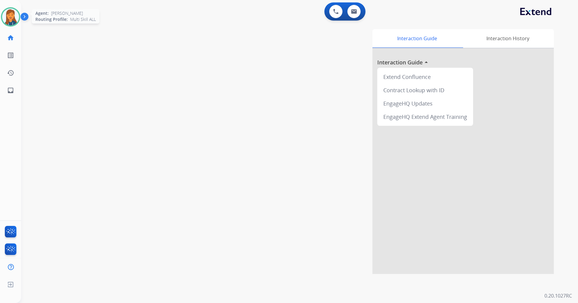
click at [10, 17] on img at bounding box center [10, 16] width 17 height 17
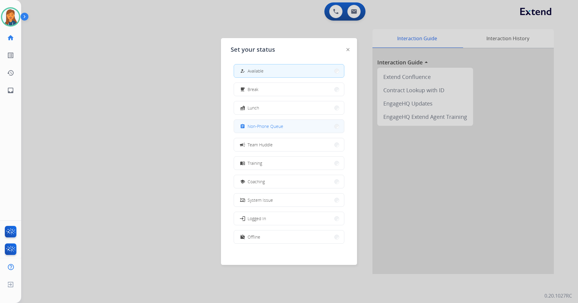
click at [262, 124] on span "Non-Phone Queue" at bounding box center [266, 126] width 36 height 6
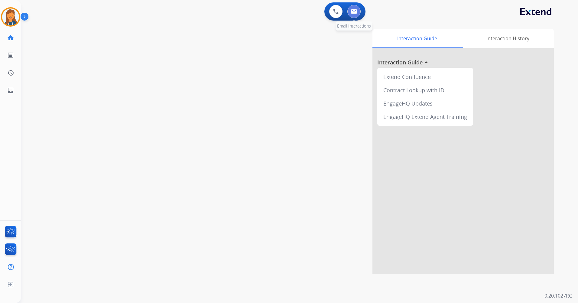
click at [350, 14] on button at bounding box center [354, 11] width 13 height 13
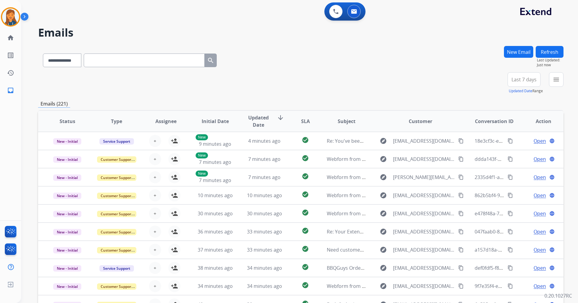
click at [104, 54] on input "text" at bounding box center [144, 61] width 121 height 14
paste input "**********"
type input "**********"
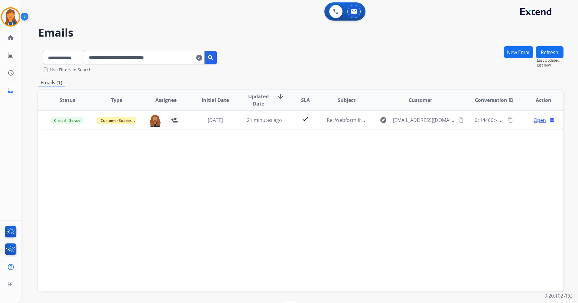
click at [202, 59] on mat-icon "clear" at bounding box center [199, 57] width 6 height 7
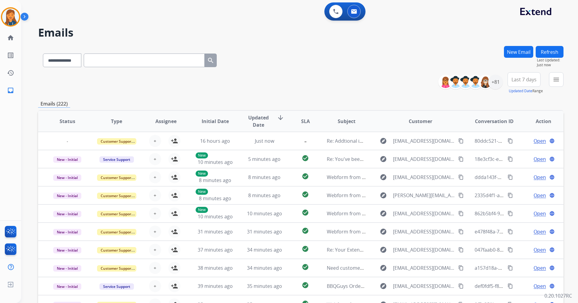
click at [145, 61] on input "text" at bounding box center [144, 61] width 121 height 14
paste input "**********"
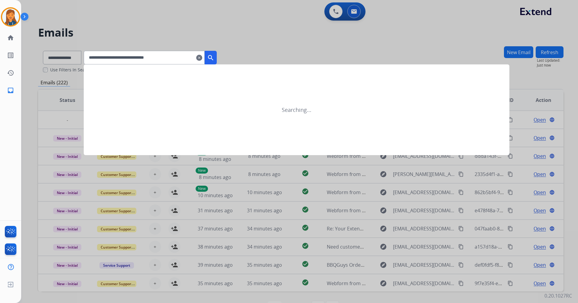
type input "**********"
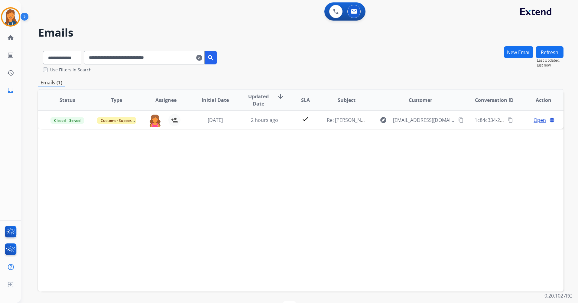
click at [202, 57] on mat-icon "clear" at bounding box center [199, 57] width 6 height 7
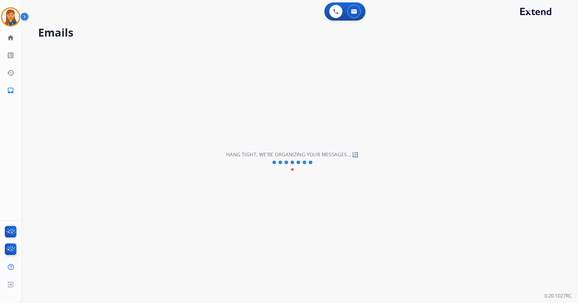
click at [163, 59] on div "**********" at bounding box center [292, 162] width 543 height 281
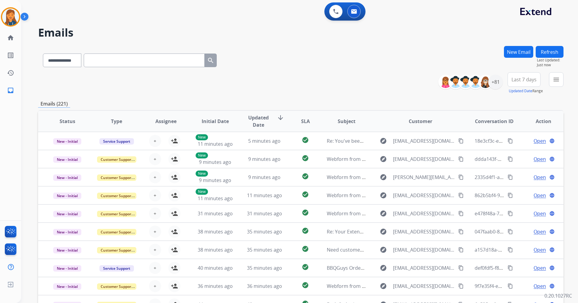
click at [139, 61] on input "text" at bounding box center [144, 61] width 121 height 14
paste input "**********"
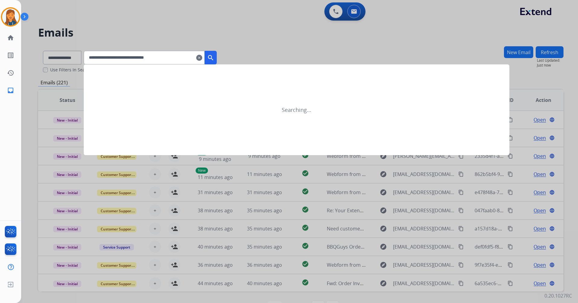
type input "**********"
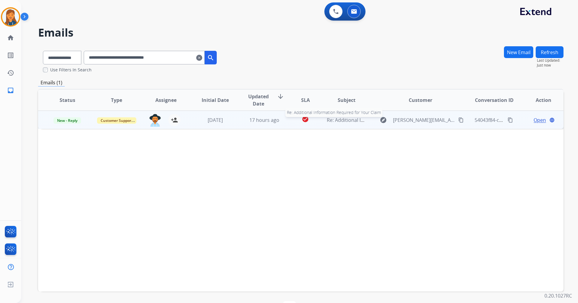
click at [342, 122] on span "Re: Additional Information Required for Your Claim" at bounding box center [385, 120] width 116 height 7
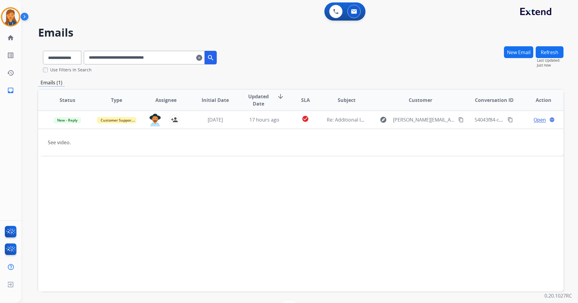
click at [325, 65] on div "**********" at bounding box center [301, 59] width 526 height 27
click at [202, 59] on mat-icon "clear" at bounding box center [199, 57] width 6 height 7
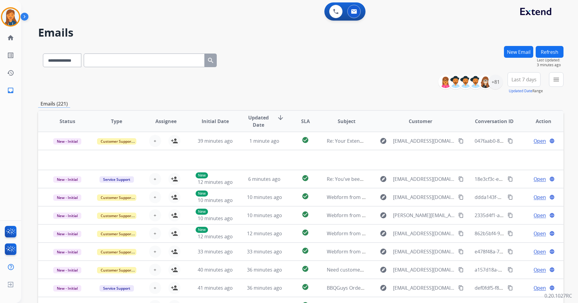
click at [176, 54] on input "text" at bounding box center [144, 61] width 121 height 14
paste input "**********"
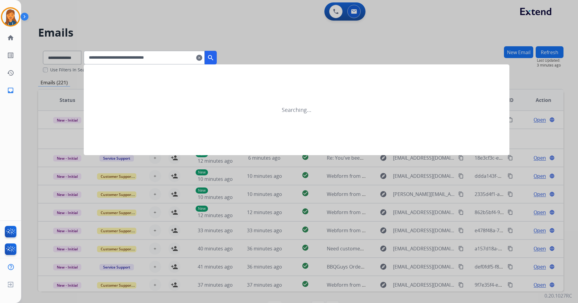
type input "**********"
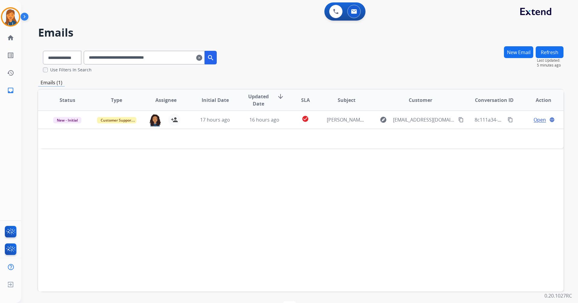
click at [202, 60] on mat-icon "clear" at bounding box center [199, 57] width 6 height 7
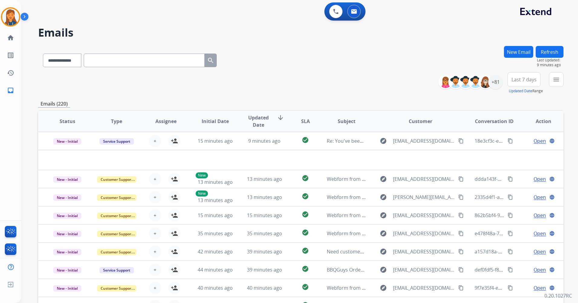
click at [155, 62] on input "text" at bounding box center [144, 61] width 121 height 14
paste input "**********"
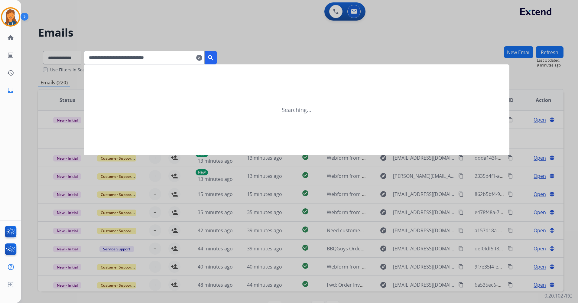
type input "**********"
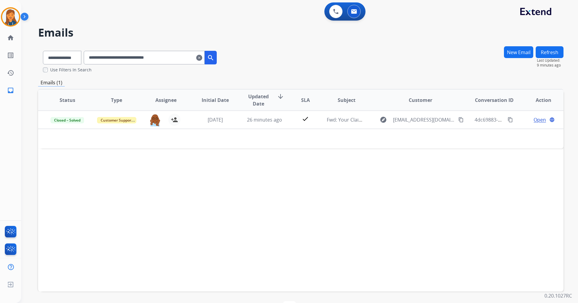
click at [202, 61] on mat-icon "clear" at bounding box center [199, 57] width 6 height 7
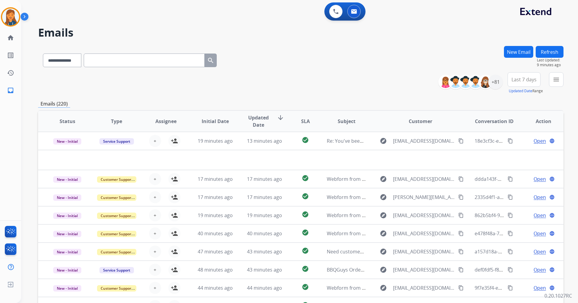
click at [162, 61] on input "text" at bounding box center [144, 61] width 121 height 14
paste input "**********"
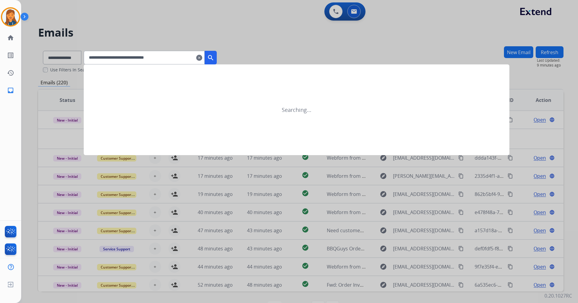
type input "**********"
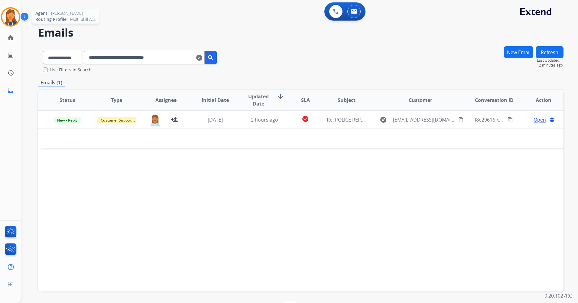
click at [17, 16] on img at bounding box center [10, 16] width 17 height 17
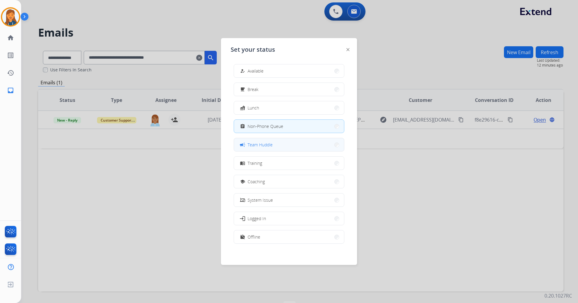
click at [256, 145] on span "Team Huddle" at bounding box center [260, 145] width 25 height 6
